Goal: Task Accomplishment & Management: Use online tool/utility

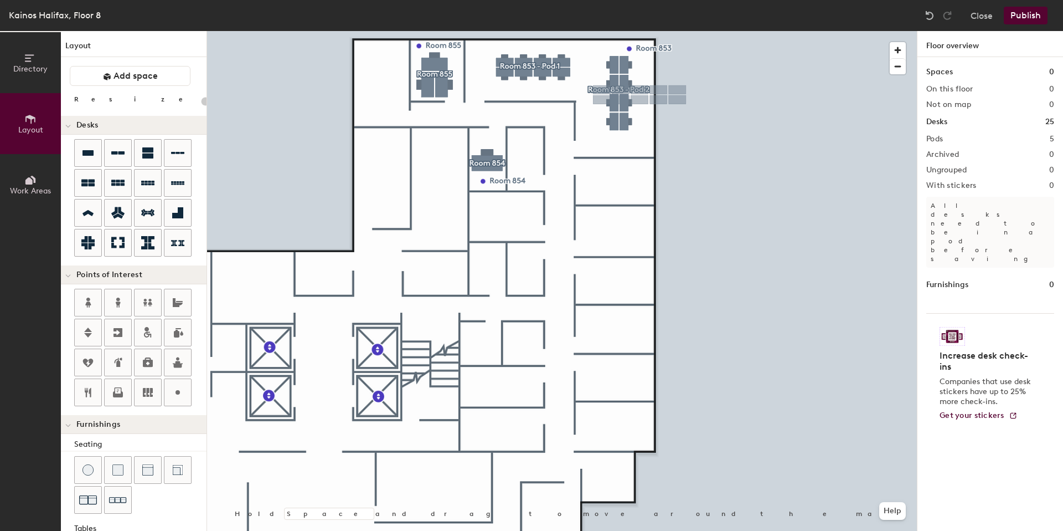
click at [760, 31] on div at bounding box center [562, 31] width 710 height 0
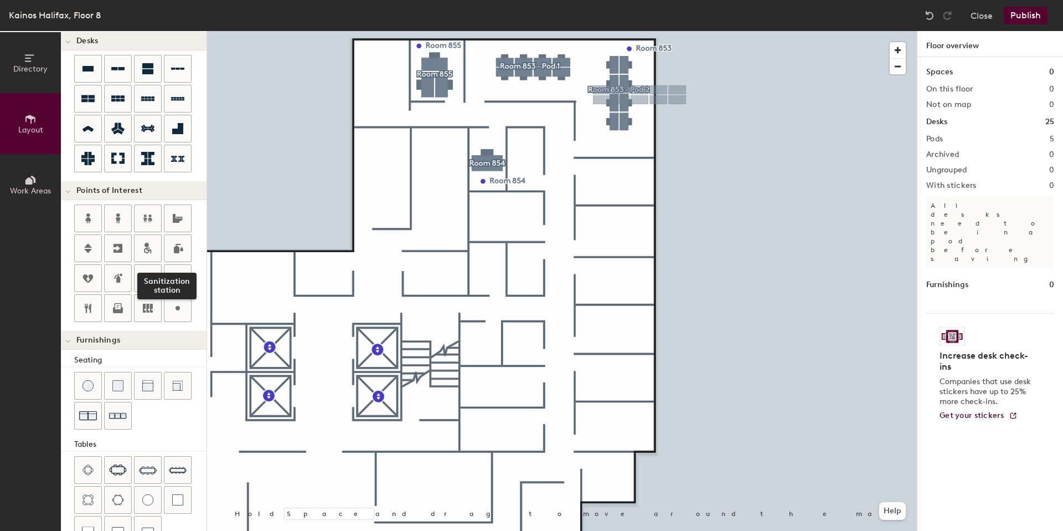
scroll to position [169, 0]
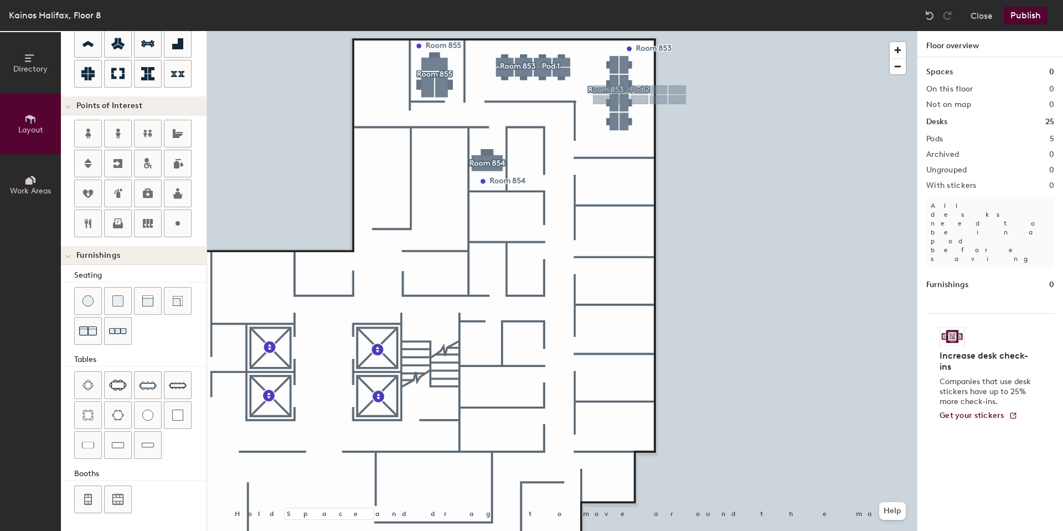
click at [34, 183] on icon at bounding box center [30, 180] width 12 height 12
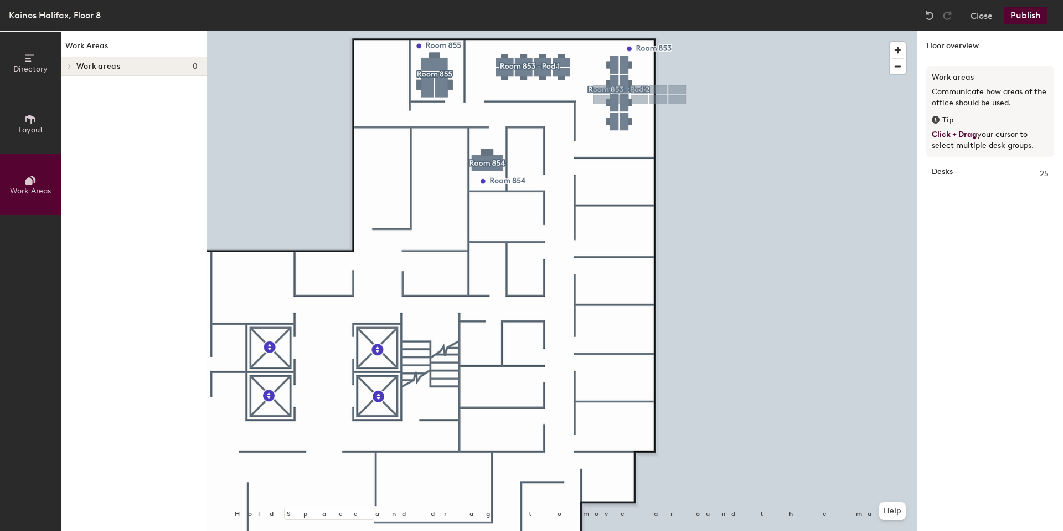
scroll to position [0, 0]
click at [32, 144] on button "Layout" at bounding box center [30, 123] width 61 height 61
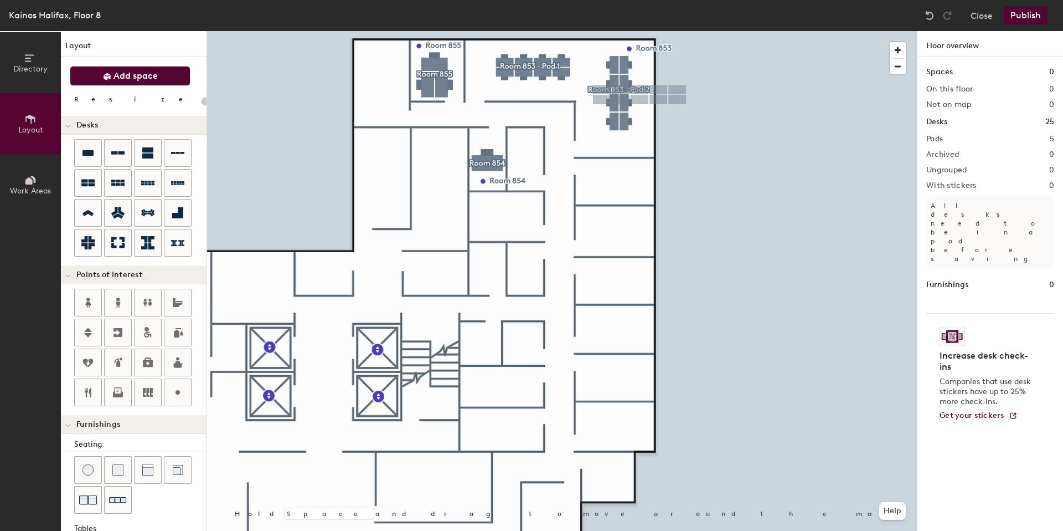
click at [124, 79] on span "Add space" at bounding box center [136, 75] width 44 height 11
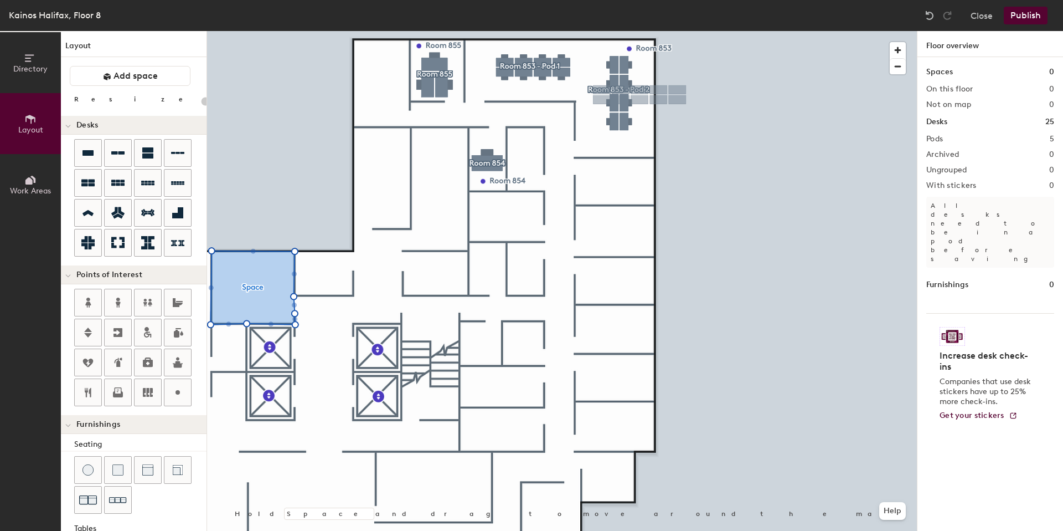
click at [291, 31] on div at bounding box center [562, 31] width 710 height 0
click at [708, 31] on div at bounding box center [562, 31] width 710 height 0
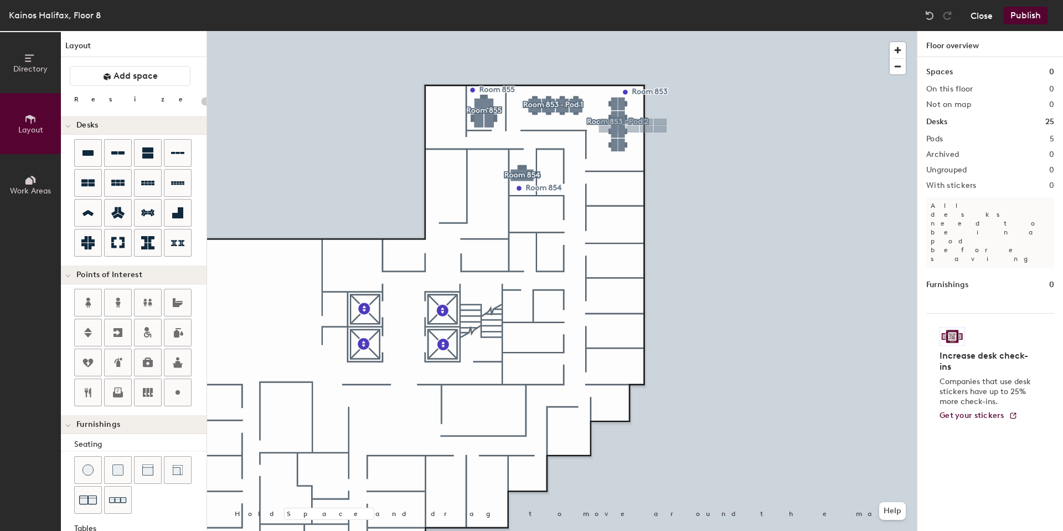
click at [977, 13] on button "Close" at bounding box center [982, 16] width 22 height 18
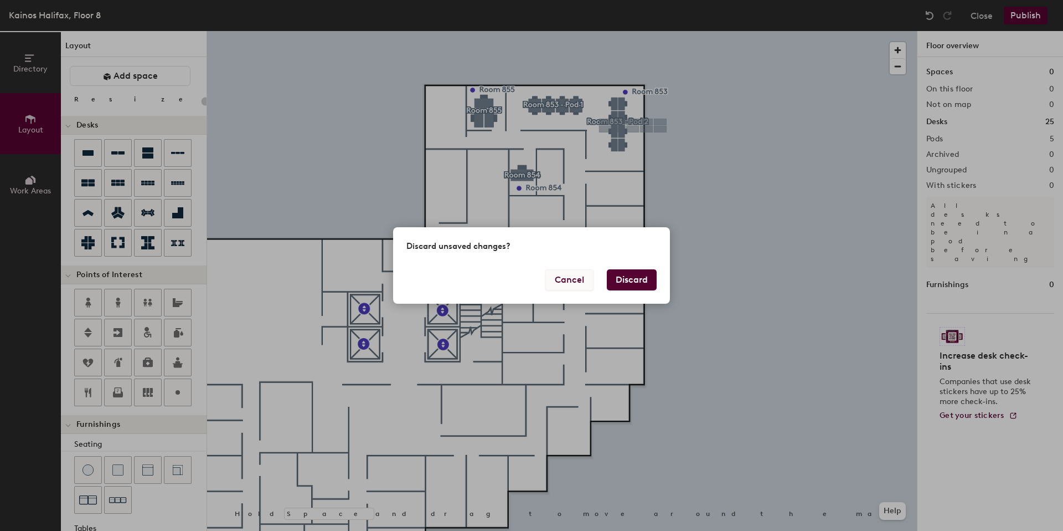
click at [548, 280] on button "Cancel" at bounding box center [570, 279] width 48 height 21
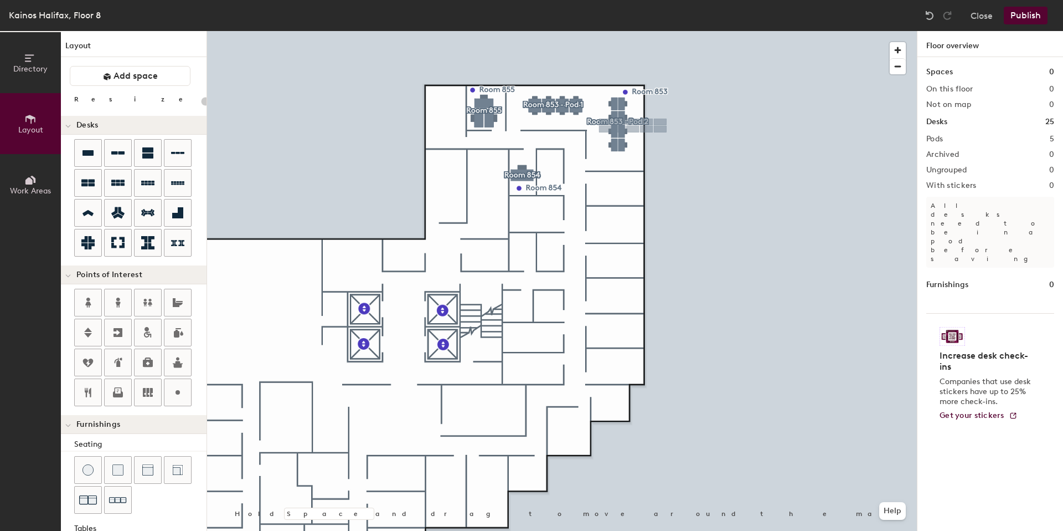
click at [1035, 15] on button "Publish" at bounding box center [1026, 16] width 44 height 18
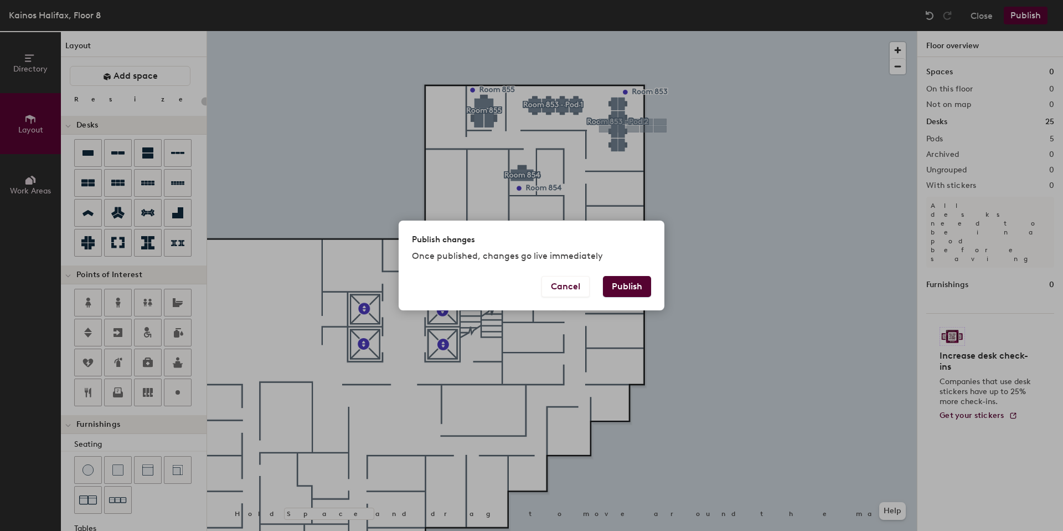
click at [625, 281] on button "Publish" at bounding box center [627, 286] width 48 height 21
type input "20"
